Goal: Browse casually

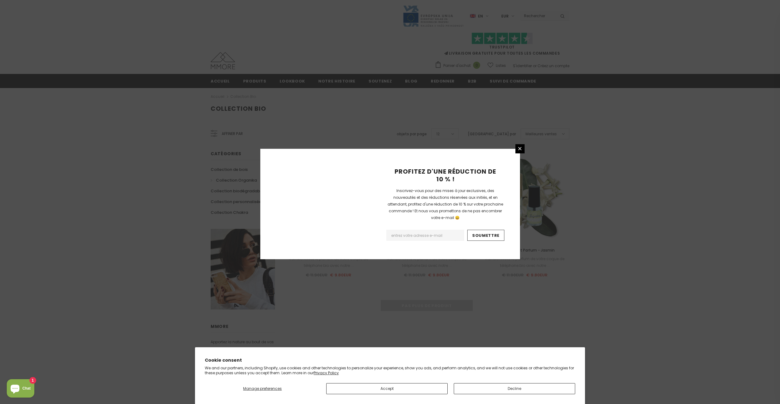
scroll to position [238, 0]
